Goal: Transaction & Acquisition: Purchase product/service

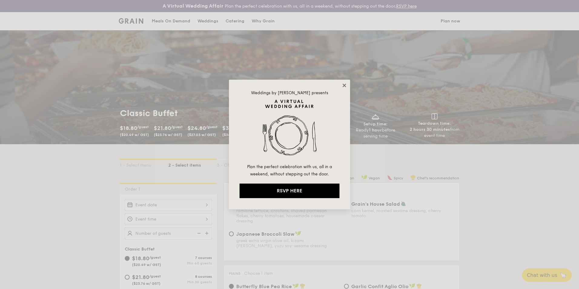
click at [345, 85] on icon at bounding box center [344, 85] width 3 height 3
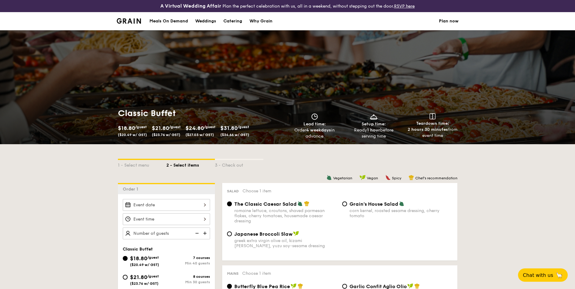
click at [175, 22] on div "Meals On Demand" at bounding box center [168, 21] width 38 height 18
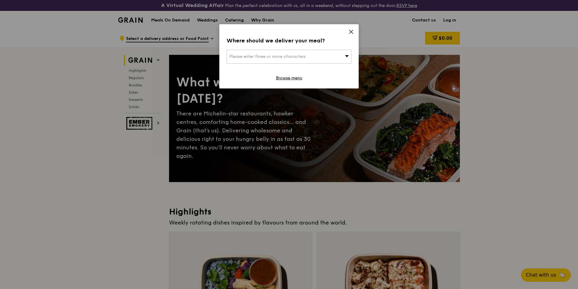
click at [342, 55] on div "Please enter three or more characters" at bounding box center [289, 57] width 125 height 14
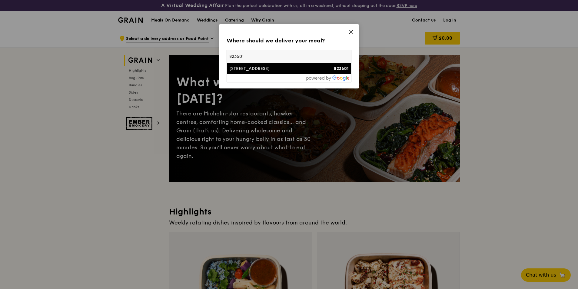
type input "823601"
click at [243, 68] on div "[STREET_ADDRESS]" at bounding box center [274, 69] width 90 height 6
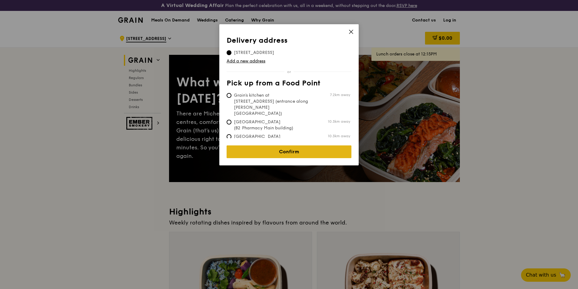
click at [282, 150] on link "Confirm" at bounding box center [289, 151] width 125 height 13
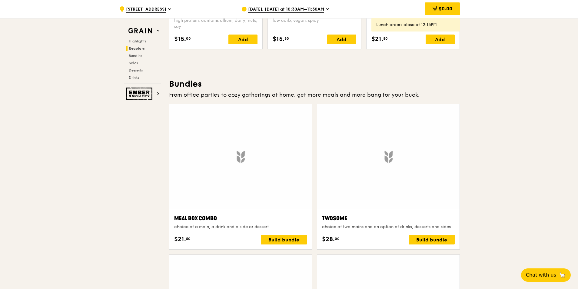
scroll to position [879, 0]
